Goal: Navigation & Orientation: Find specific page/section

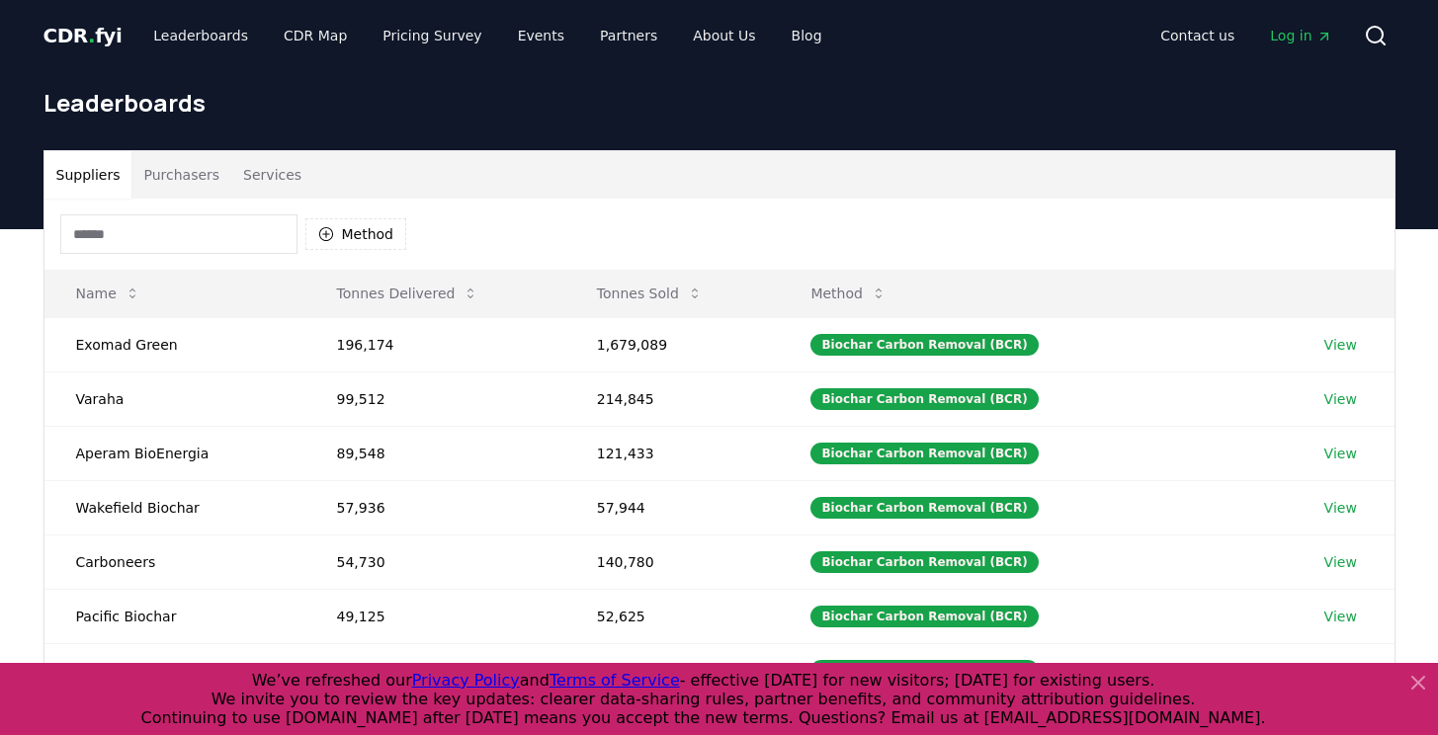
click at [88, 40] on span "CDR . fyi" at bounding box center [82, 36] width 79 height 24
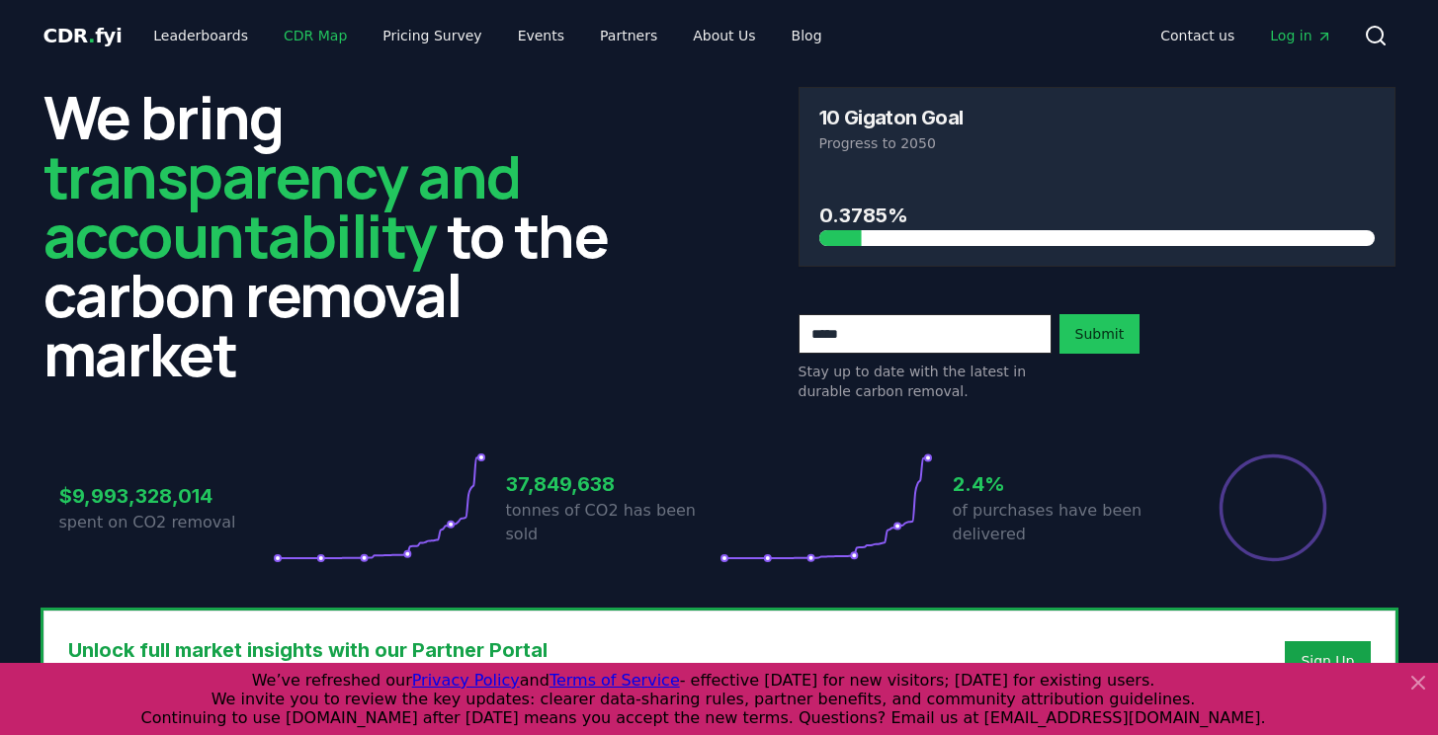
click at [308, 40] on link "CDR Map" at bounding box center [315, 36] width 95 height 36
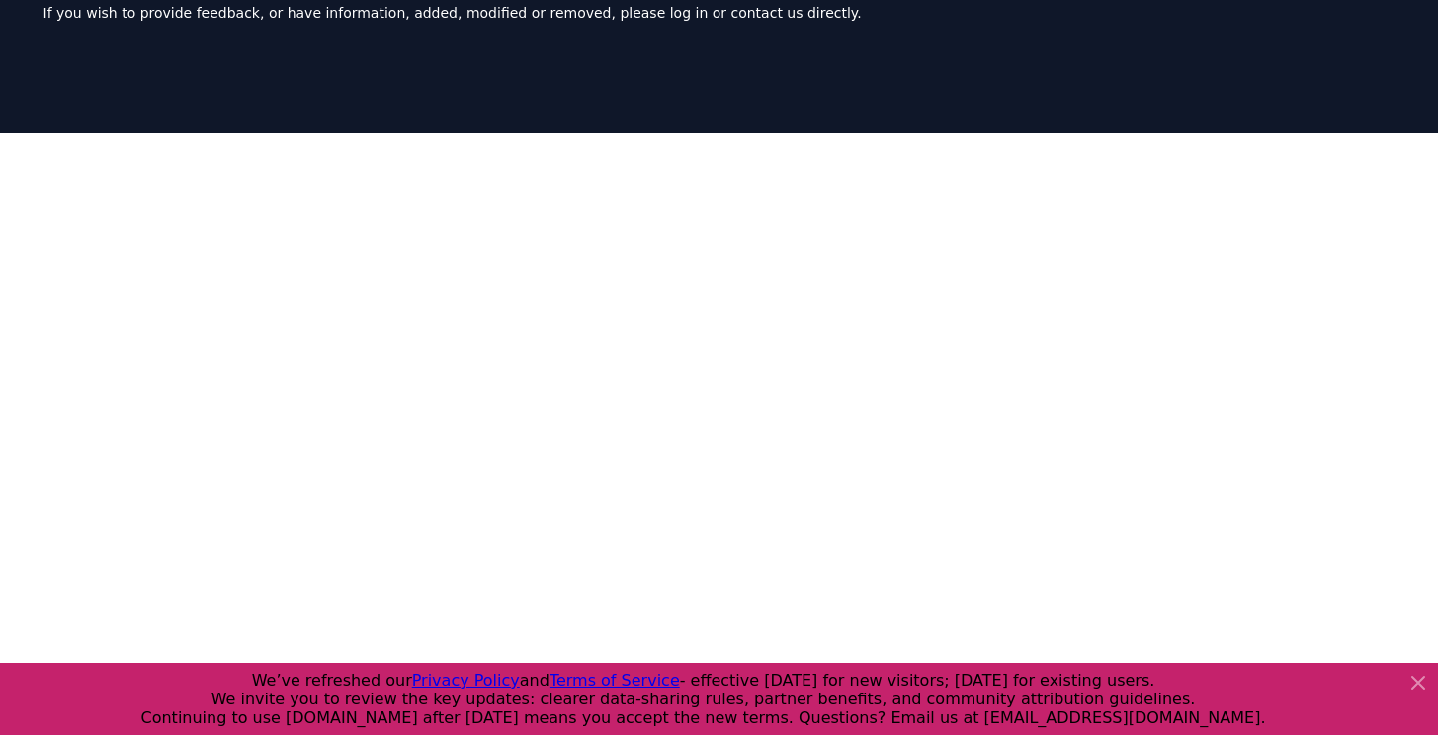
scroll to position [294, 0]
